Goal: Task Accomplishment & Management: Use online tool/utility

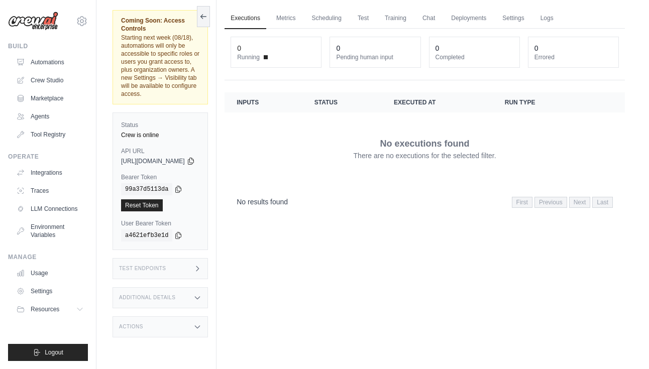
scroll to position [43, 0]
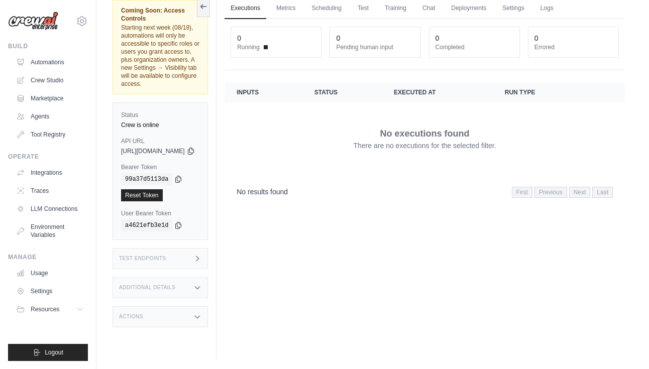
click at [172, 248] on div "Test Endpoints" at bounding box center [159, 258] width 95 height 21
click at [274, 322] on h1 "/kickoff" at bounding box center [269, 327] width 80 height 10
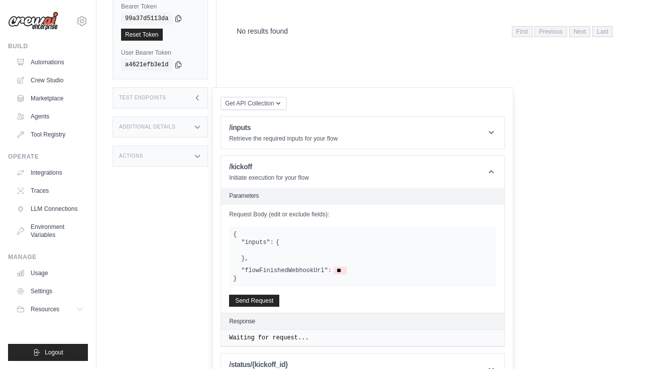
scroll to position [205, 0]
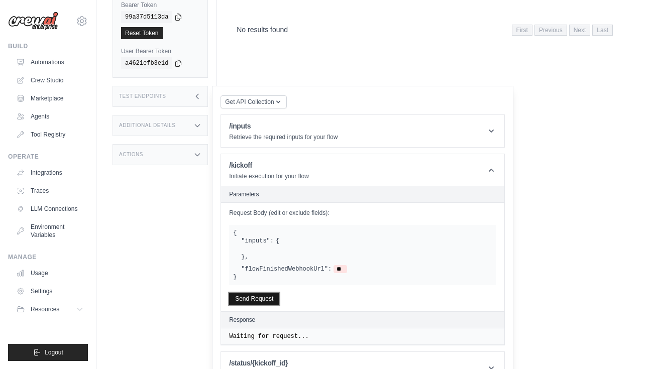
click at [278, 293] on button "Send Request" at bounding box center [254, 299] width 50 height 12
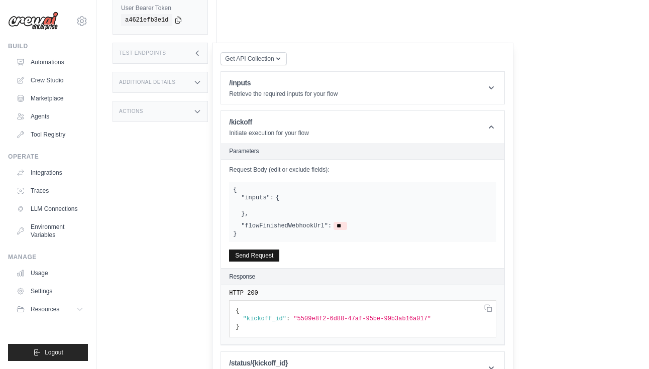
scroll to position [248, 0]
drag, startPoint x: 452, startPoint y: 294, endPoint x: 313, endPoint y: 295, distance: 139.1
click at [313, 307] on code "{ "kickoff_id" : "5509e8f2-6d88-47af-95be-99b3ab16a017" }" at bounding box center [332, 318] width 195 height 23
copy code ""5509e8f2-6d88-47af-95be-99b3ab16a017""
click at [372, 358] on h1 "/status/{kickoff_id}" at bounding box center [300, 363] width 143 height 10
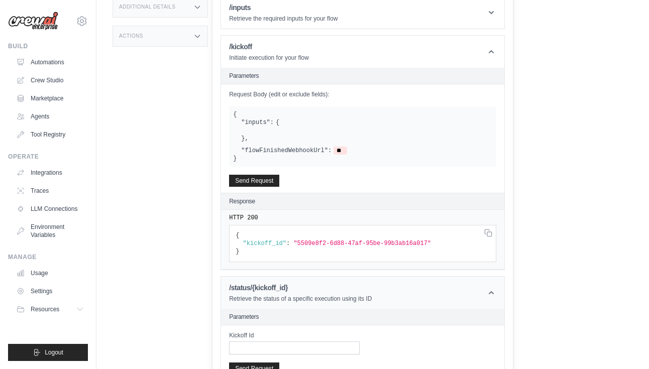
scroll to position [353, 0]
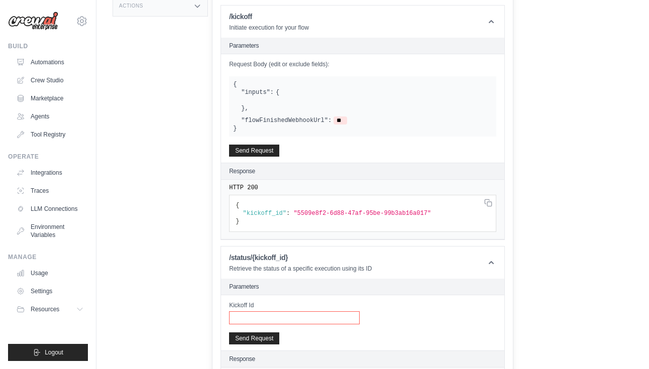
click at [334, 311] on input "Kickoff Id" at bounding box center [294, 317] width 131 height 13
paste input "**********"
click at [279, 332] on button "Send Request" at bounding box center [254, 338] width 50 height 12
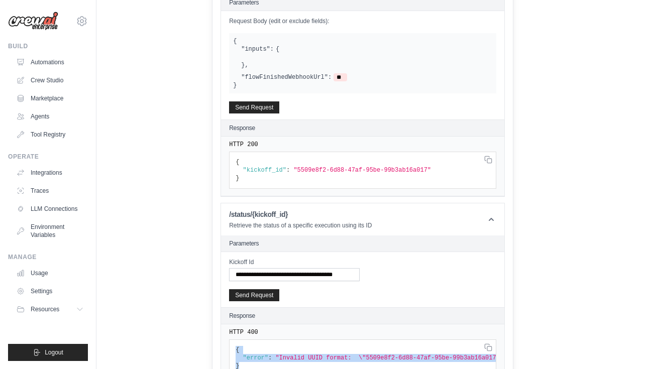
drag, startPoint x: 258, startPoint y: 323, endPoint x: 267, endPoint y: 344, distance: 23.1
click at [267, 189] on pre "{ "error" : "Invalid UUID format: \"5509e8f2-6d88-47af-95be-99b3ab16a017\"" }" at bounding box center [362, 170] width 267 height 37
copy code "{ "error" : "Invalid UUID format: \"5509e8f2-6d88-47af-95be-99b3ab16a017\"" }"
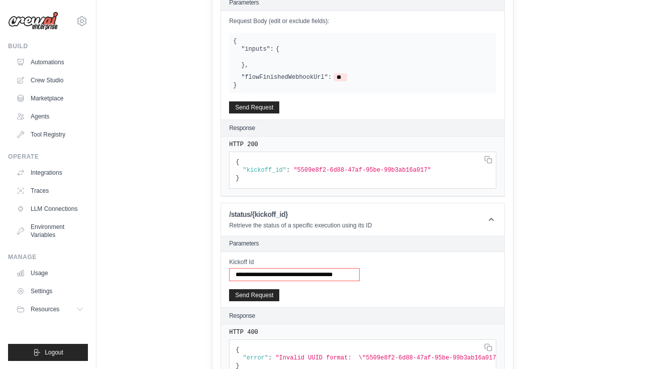
click at [261, 268] on input "**********" at bounding box center [294, 274] width 131 height 13
click at [359, 268] on input "**********" at bounding box center [294, 274] width 131 height 13
type input "**********"
click at [278, 289] on button "Send Request" at bounding box center [254, 295] width 50 height 12
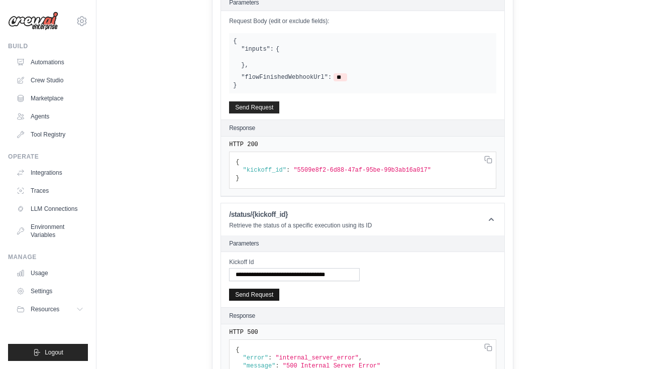
scroll to position [405, 0]
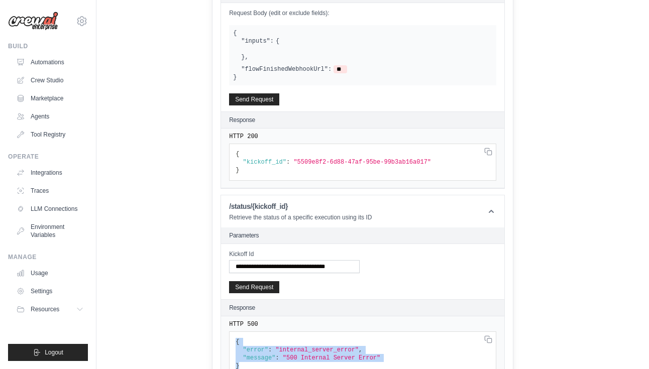
drag, startPoint x: 271, startPoint y: 346, endPoint x: 254, endPoint y: 318, distance: 33.3
click at [254, 181] on pre "{ "error" : "internal_server_error" , "message" : "500 Internal Server Error" }" at bounding box center [362, 162] width 267 height 37
copy code "{ "error" : "internal_server_error" , "message" : "500 Internal Server Error" }"
drag, startPoint x: 252, startPoint y: 299, endPoint x: 274, endPoint y: 341, distance: 46.9
click at [0, 0] on div "HTTP 500 { "error" : "internal_server_error" , "message" : "500 Internal Server…" at bounding box center [0, 0] width 0 height 0
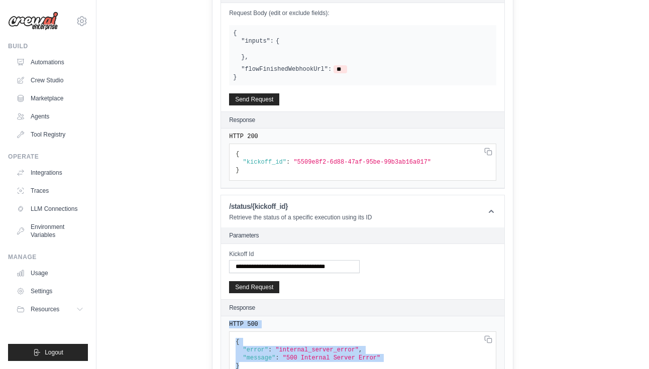
copy div "HTTP 500 { "error" : "internal_server_error" , "message" : "500 Internal Server…"
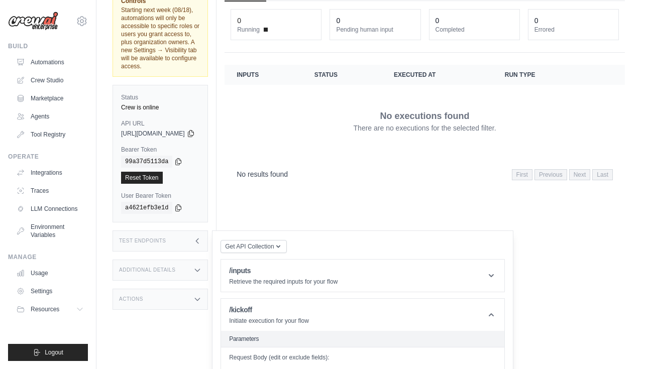
scroll to position [0, 0]
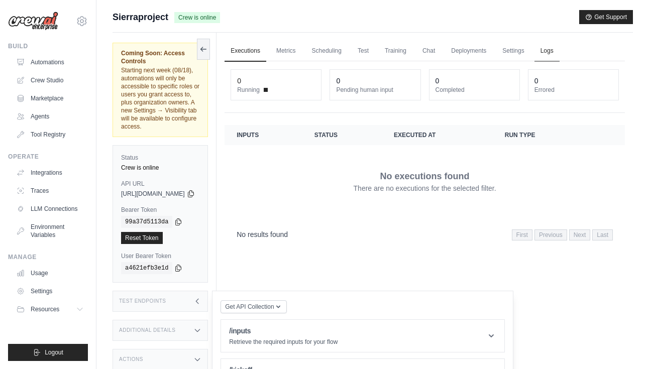
click at [559, 55] on link "Logs" at bounding box center [546, 51] width 25 height 21
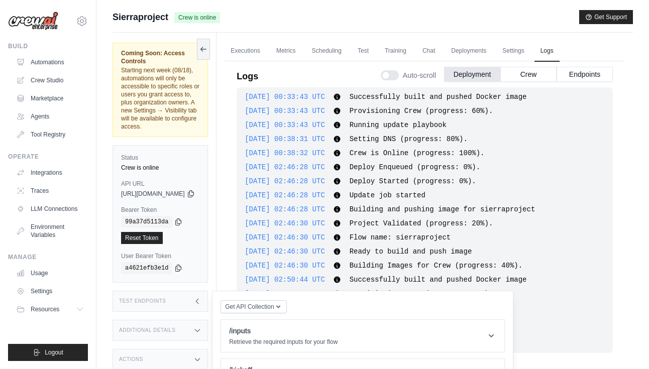
scroll to position [1, 0]
click at [580, 80] on button "Endpoints" at bounding box center [584, 73] width 56 height 15
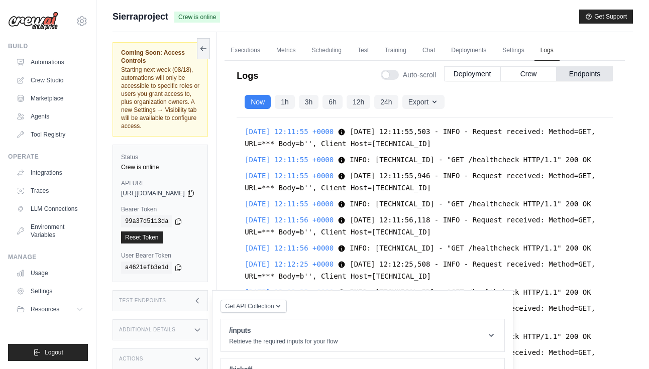
click at [161, 298] on h3 "Test Endpoints" at bounding box center [142, 301] width 47 height 6
click at [199, 290] on div "Test Endpoints" at bounding box center [159, 300] width 95 height 21
click at [201, 297] on icon at bounding box center [197, 301] width 8 height 8
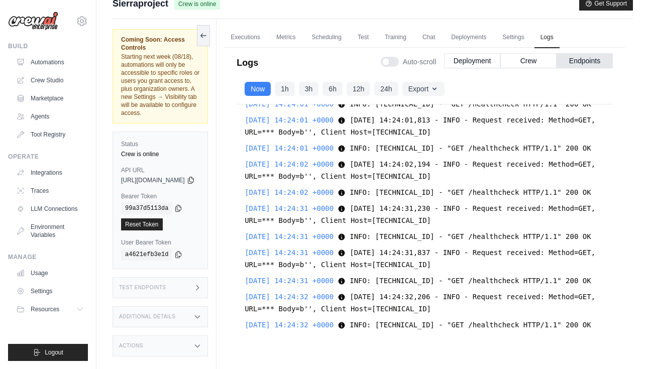
scroll to position [16, 0]
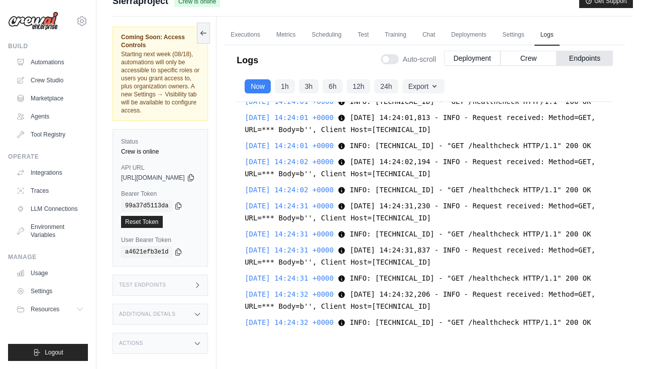
click at [510, 60] on button "Crew" at bounding box center [528, 58] width 56 height 15
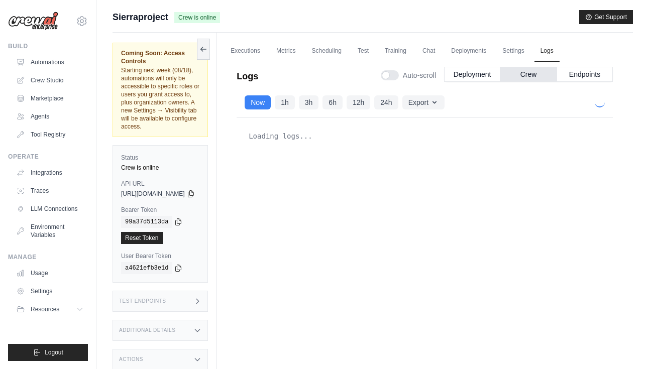
scroll to position [0, 0]
click at [476, 75] on button "Deployment" at bounding box center [472, 73] width 56 height 15
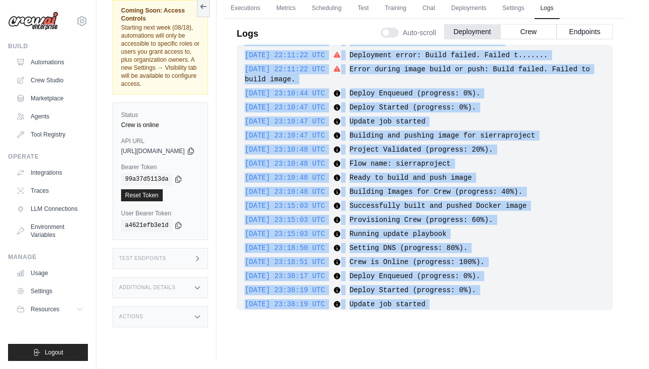
scroll to position [434, 0]
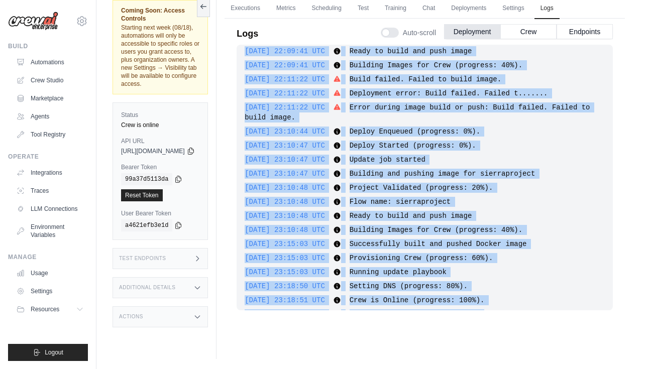
drag, startPoint x: 533, startPoint y: 294, endPoint x: 268, endPoint y: 54, distance: 357.6
click at [268, 54] on div "[DATE] 21:50:07 UTC Deploy Enqueued (progress: 0%). Show more Show less [DATE] …" at bounding box center [424, 178] width 376 height 266
copy div "[DATE] 22:09:41 UTC Ready to build and push image Show more Show less [DATE] 22…"
click at [583, 30] on button "Endpoints" at bounding box center [584, 31] width 56 height 15
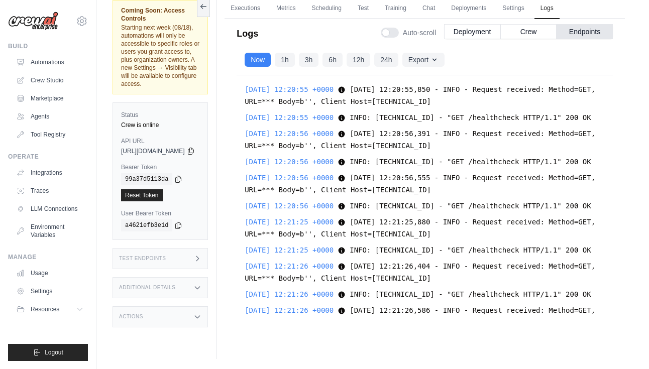
click at [308, 192] on div "[DATE] 12:20:55 +0000 2025-08-14 12:20:55,850 - INFO - Request received: Method…" at bounding box center [424, 194] width 376 height 239
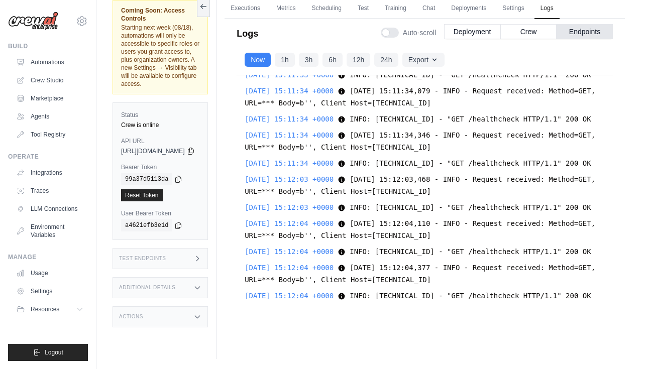
scroll to position [54841, 0]
click at [339, 305] on div "[DATE] 12:45:56 +0000 INFO: [TECHNICAL_ID] - "GET /healthcheck HTTP/1.1" 200 OK…" at bounding box center [424, 194] width 376 height 239
drag, startPoint x: 340, startPoint y: 301, endPoint x: 281, endPoint y: 139, distance: 172.5
click at [281, 139] on div "[DATE] 12:45:56 +0000 INFO: [TECHNICAL_ID] - "GET /healthcheck HTTP/1.1" 200 OK…" at bounding box center [424, 194] width 376 height 239
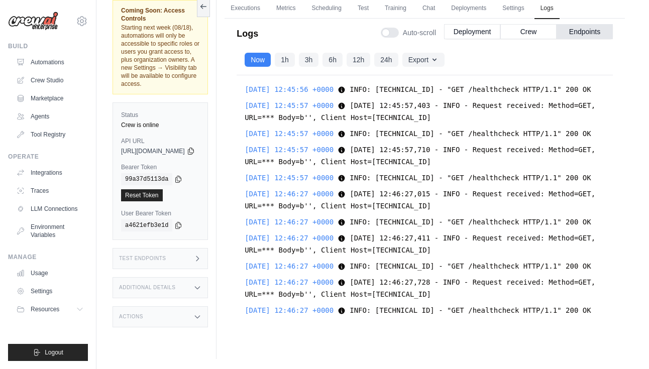
scroll to position [0, 0]
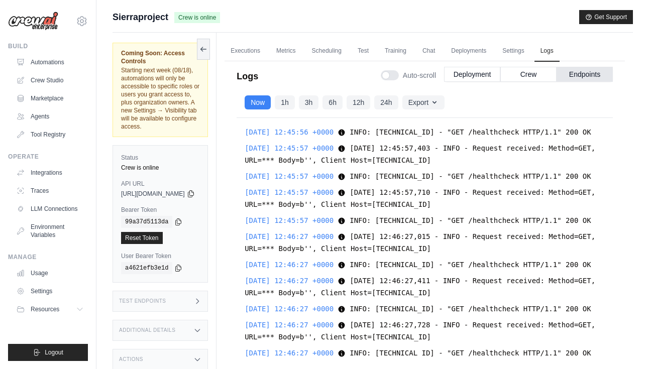
click at [266, 134] on div "[DATE] 12:45:56 +0000 INFO: [TECHNICAL_ID] - "GET /healthcheck HTTP/1.1" 200 OK…" at bounding box center [424, 237] width 376 height 239
copy div "[DATE] 12:45:56 +0000 INFO: [TECHNICAL_ID] - "GET /healthcheck HTTP/1.1" 200 OK…"
click at [266, 53] on link "Executions" at bounding box center [245, 51] width 42 height 21
